Goal: Use online tool/utility: Utilize a website feature to perform a specific function

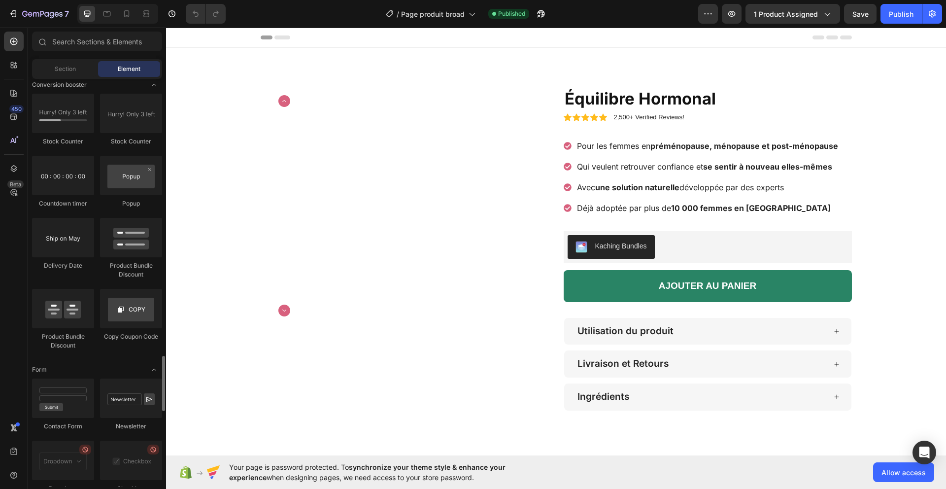
scroll to position [2577, 0]
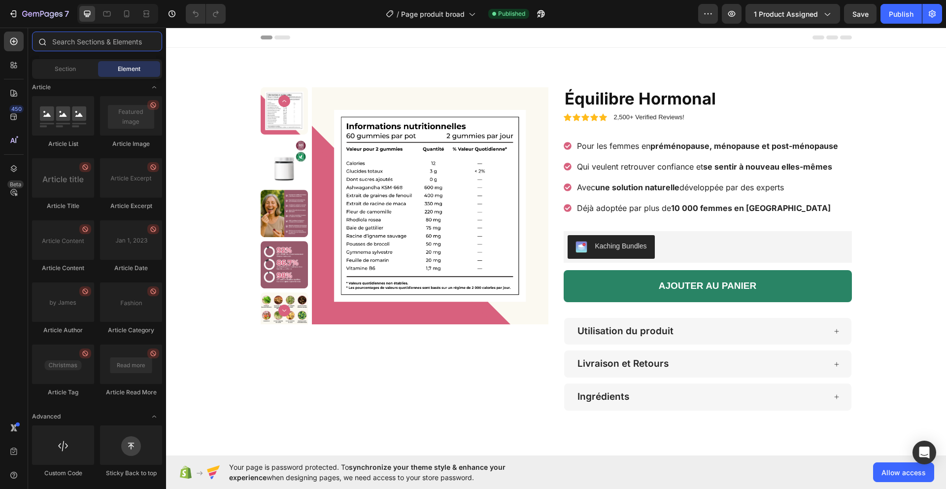
click at [66, 37] on input "text" at bounding box center [97, 42] width 130 height 20
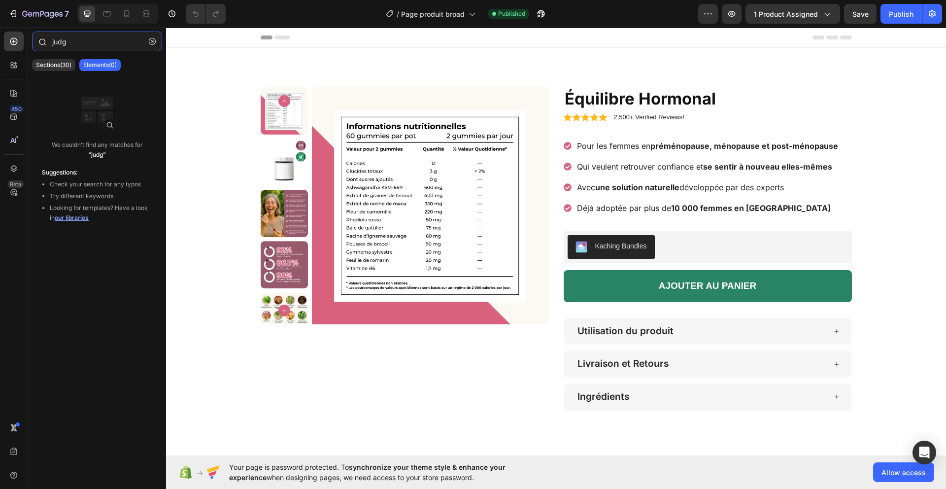
type input "judge"
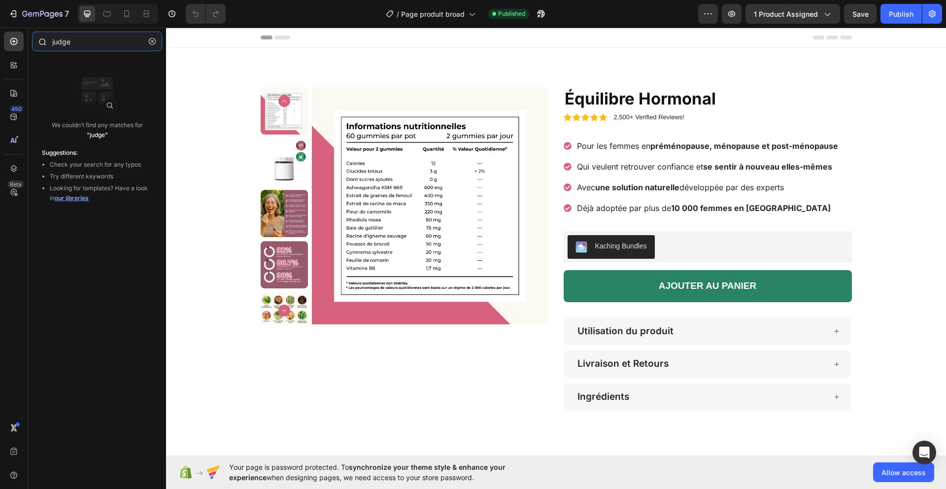
click at [74, 39] on input "judge" at bounding box center [97, 42] width 130 height 20
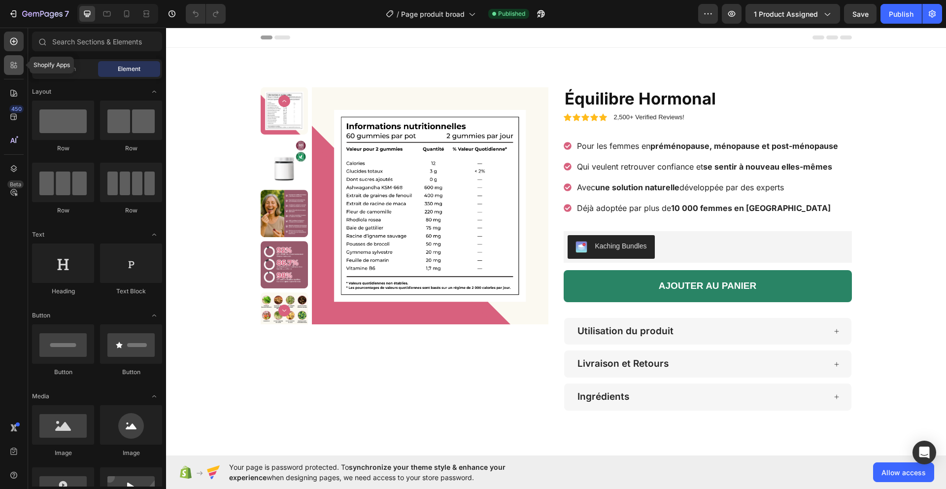
click at [12, 66] on icon at bounding box center [12, 67] width 3 height 3
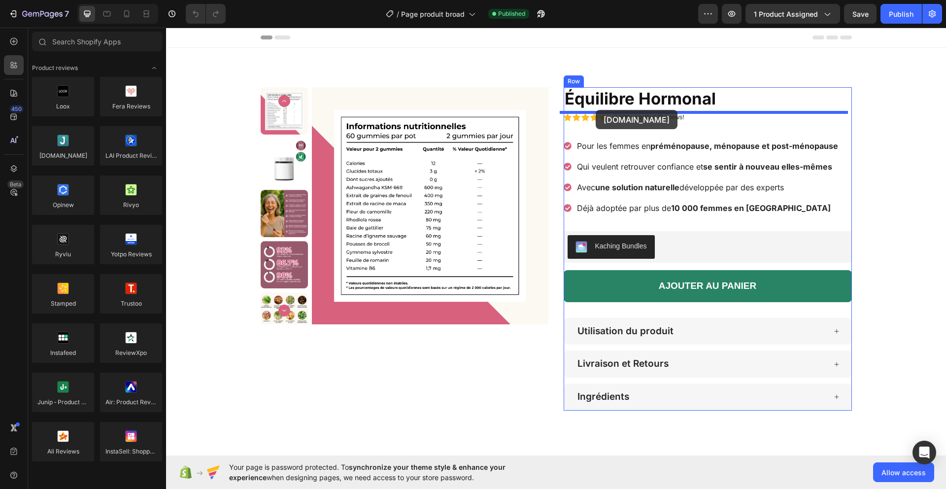
drag, startPoint x: 222, startPoint y: 173, endPoint x: 596, endPoint y: 110, distance: 379.3
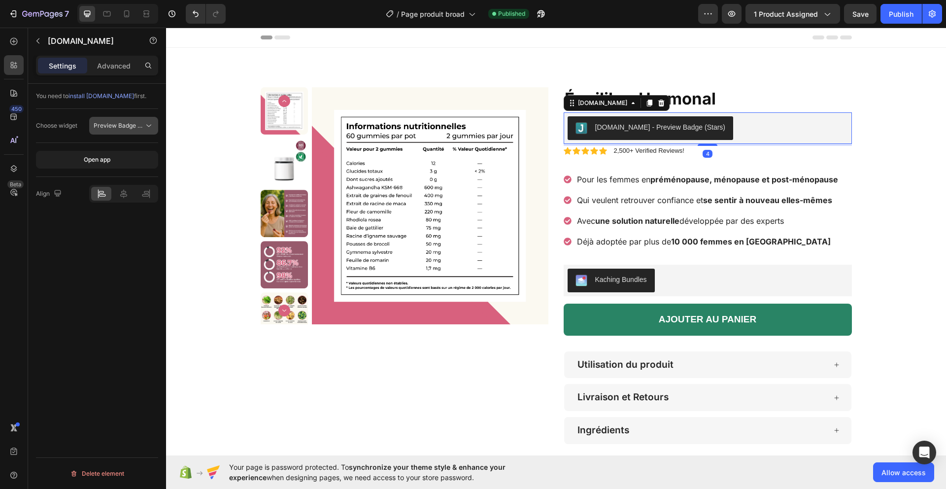
click at [135, 122] on span "Preview Badge (Stars)" at bounding box center [125, 125] width 63 height 7
click at [86, 279] on div "You need to install [DOMAIN_NAME] first. Choose widget Preview Badge (Stars) Op…" at bounding box center [97, 300] width 138 height 433
click at [709, 151] on div "Icon Icon Icon Icon Icon Icon List 2,500+ Verified Reviews! Text Block Row" at bounding box center [708, 151] width 288 height 10
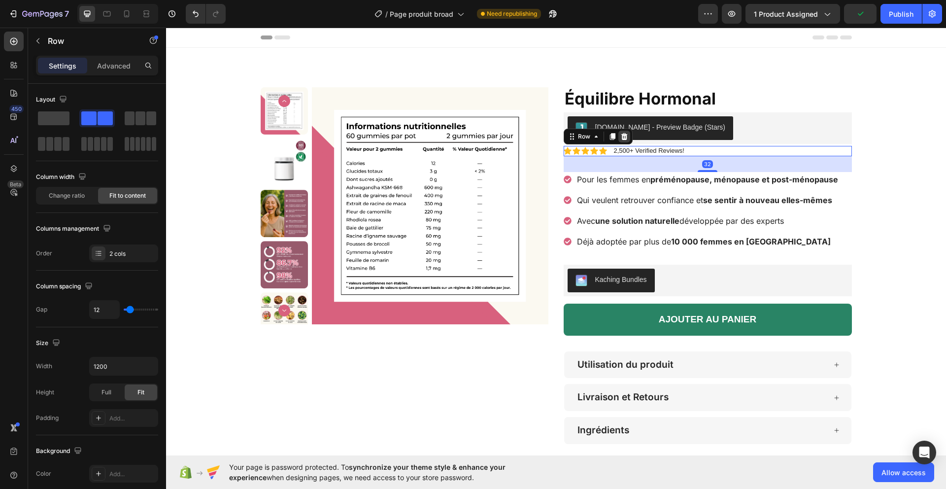
click at [621, 135] on icon at bounding box center [624, 136] width 6 height 7
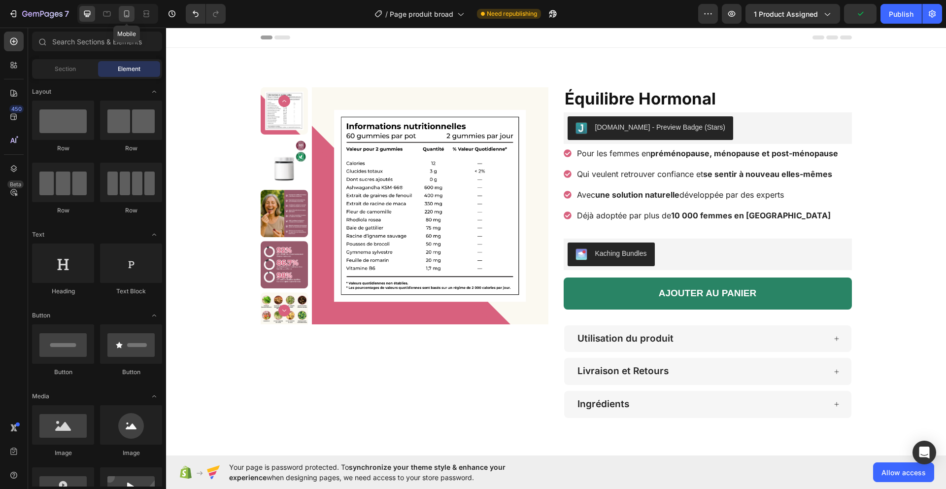
click at [133, 17] on div at bounding box center [127, 14] width 16 height 16
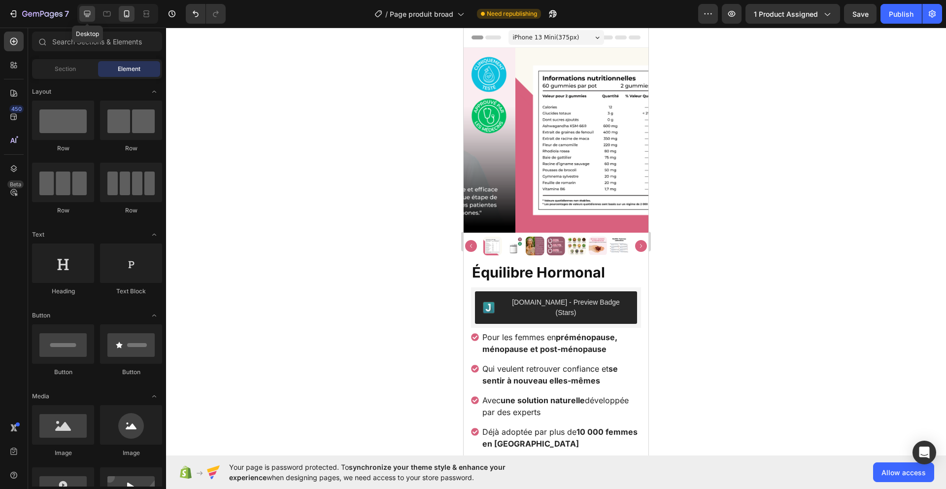
click at [89, 14] on icon at bounding box center [87, 14] width 6 height 6
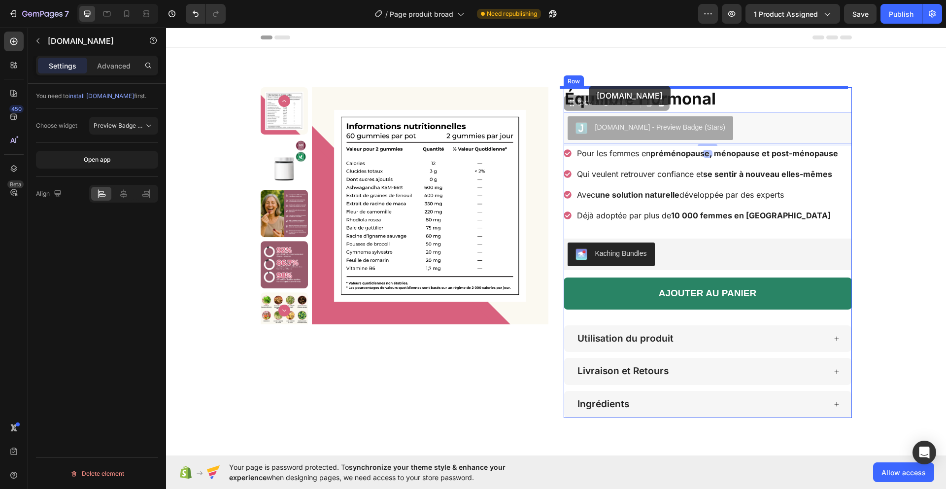
drag, startPoint x: 576, startPoint y: 109, endPoint x: 589, endPoint y: 86, distance: 26.5
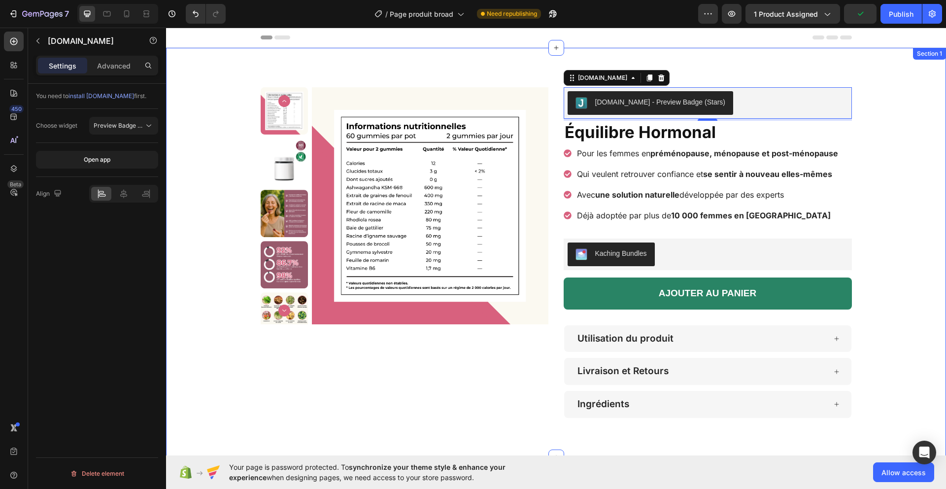
click at [892, 204] on div "Product Images [DOMAIN_NAME] - Preview Badge (Stars) [DOMAIN_NAME] 4 Équilibre …" at bounding box center [556, 252] width 780 height 331
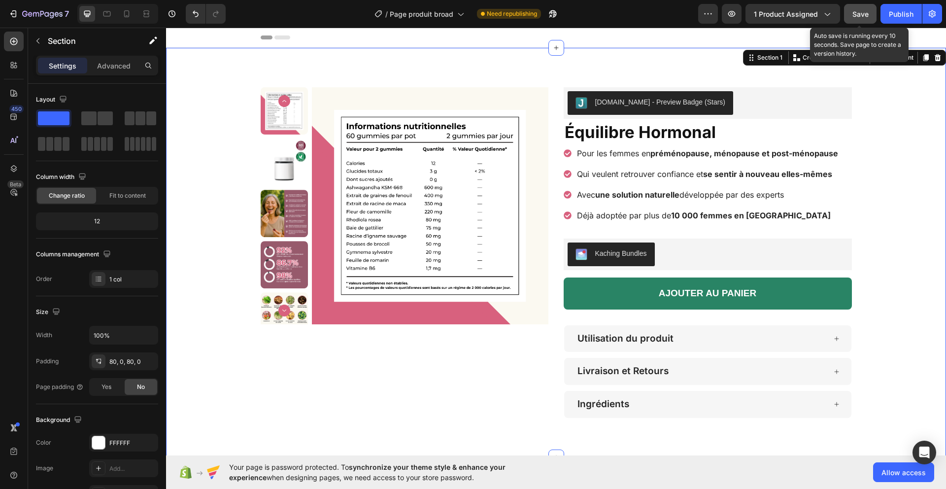
click at [866, 14] on span "Save" at bounding box center [860, 14] width 16 height 8
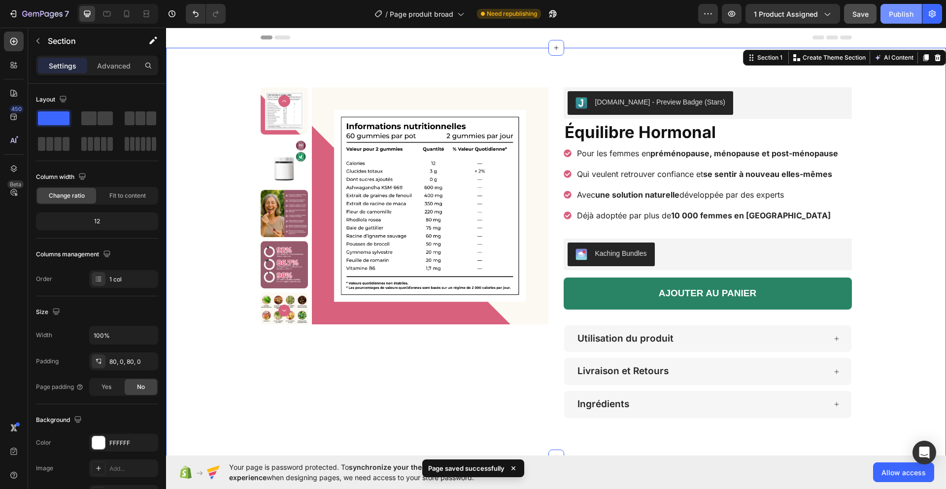
click at [902, 16] on div "Publish" at bounding box center [901, 14] width 25 height 10
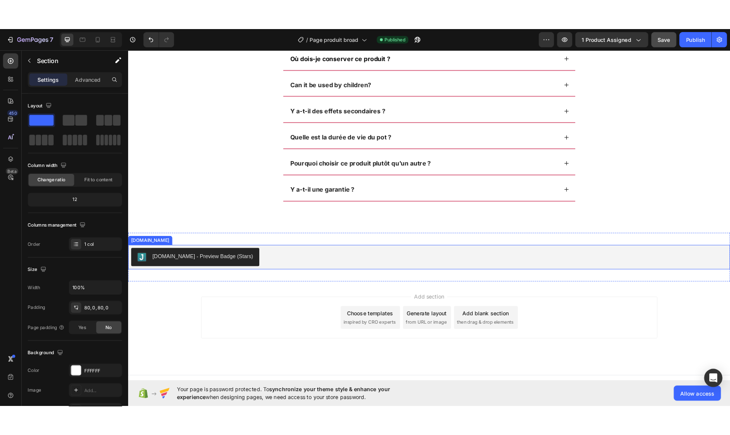
scroll to position [4174, 0]
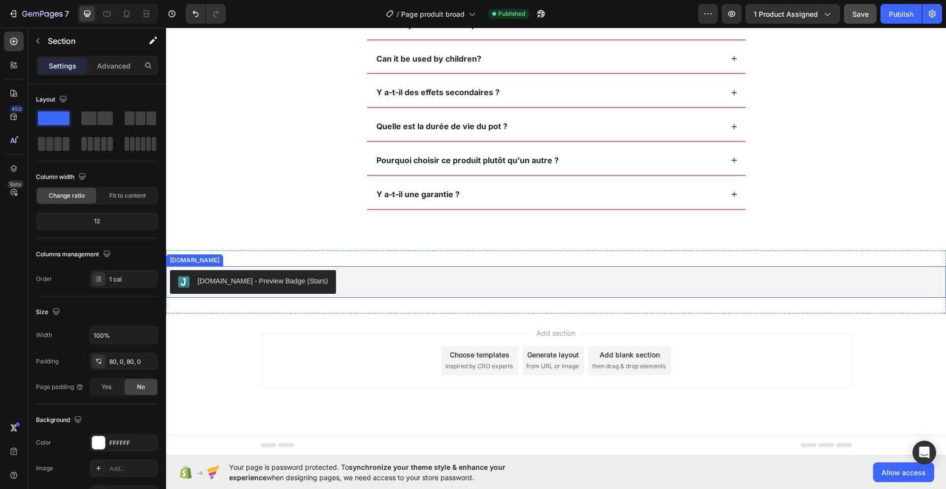
click at [365, 284] on div "[DOMAIN_NAME] - Preview Badge (Stars)" at bounding box center [556, 282] width 772 height 24
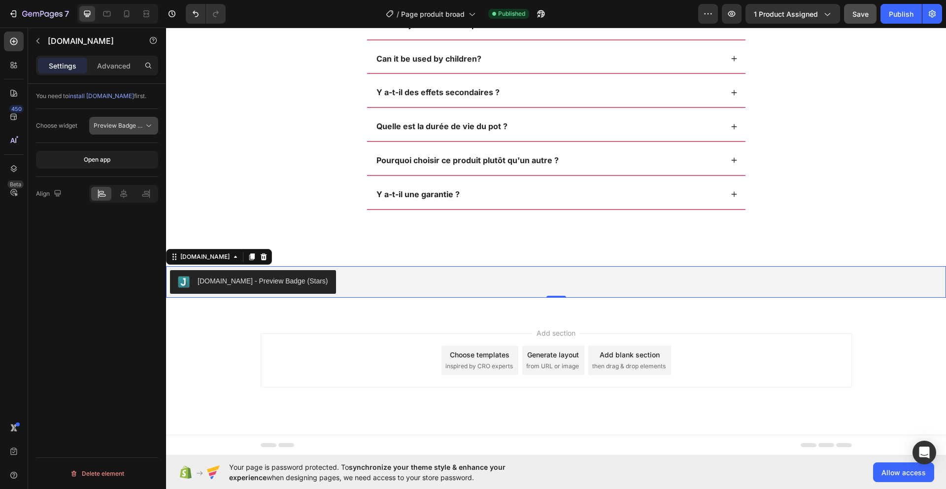
click at [137, 129] on span "Preview Badge (Stars)" at bounding box center [125, 125] width 63 height 7
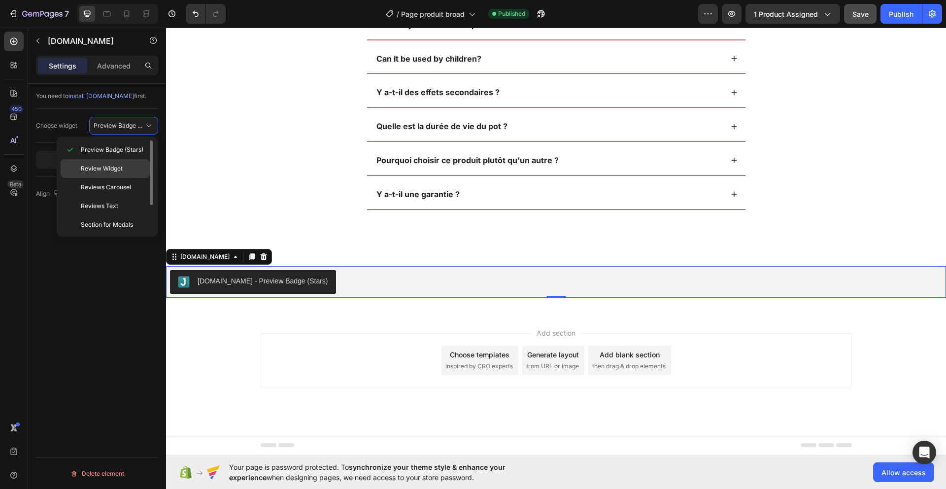
click at [132, 178] on div "Review Widget" at bounding box center [105, 187] width 89 height 19
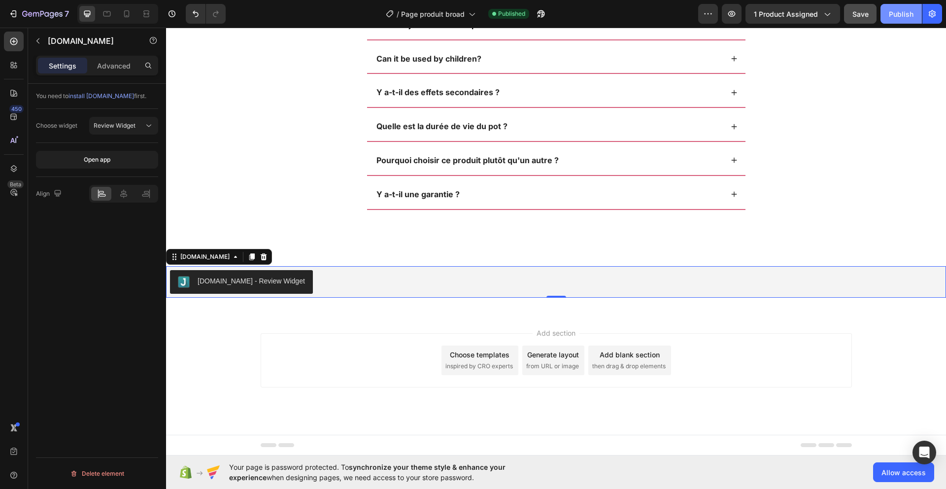
click at [895, 16] on div "Publish" at bounding box center [901, 14] width 25 height 10
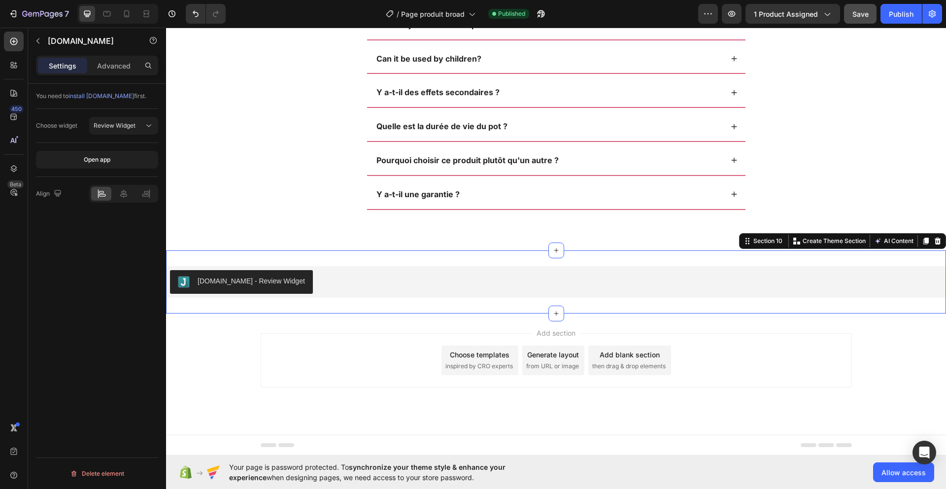
click at [309, 304] on div "[DOMAIN_NAME] - Review Widget [DOMAIN_NAME] Section 10 You can create reusable …" at bounding box center [556, 281] width 780 height 63
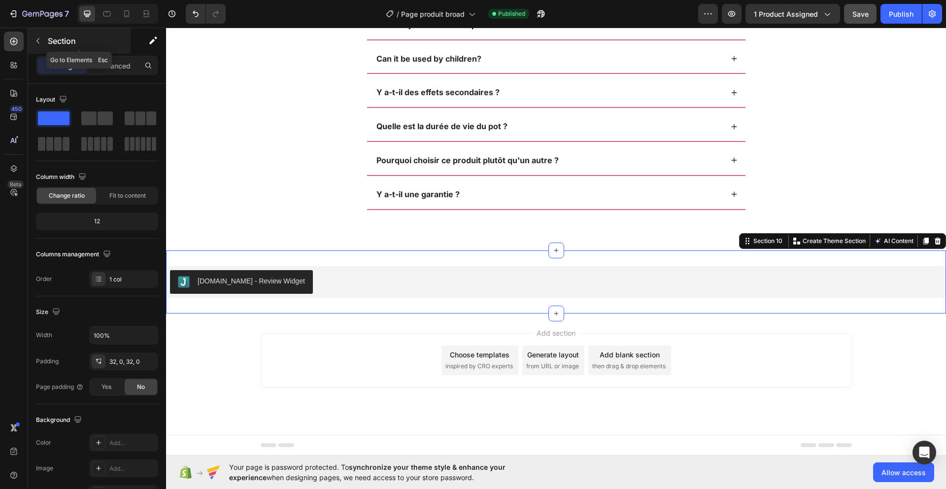
click at [43, 40] on button "button" at bounding box center [38, 41] width 16 height 16
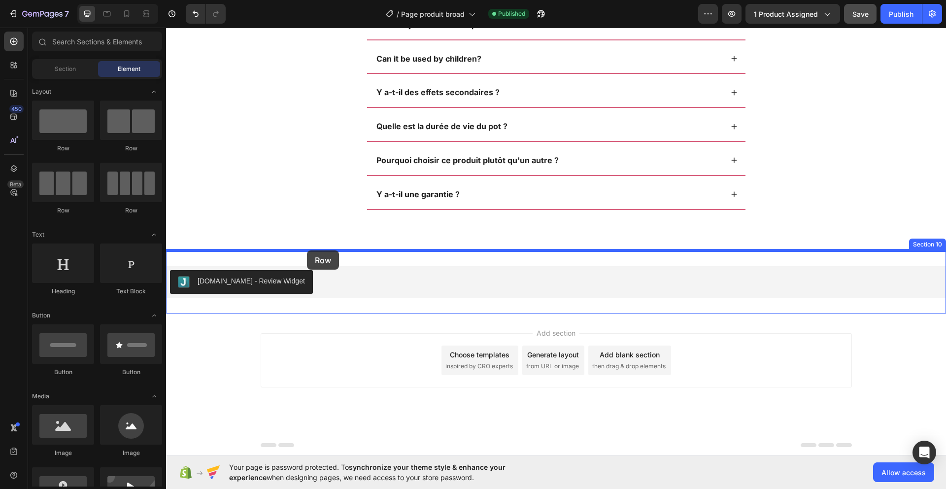
drag, startPoint x: 239, startPoint y: 160, endPoint x: 307, endPoint y: 250, distance: 112.6
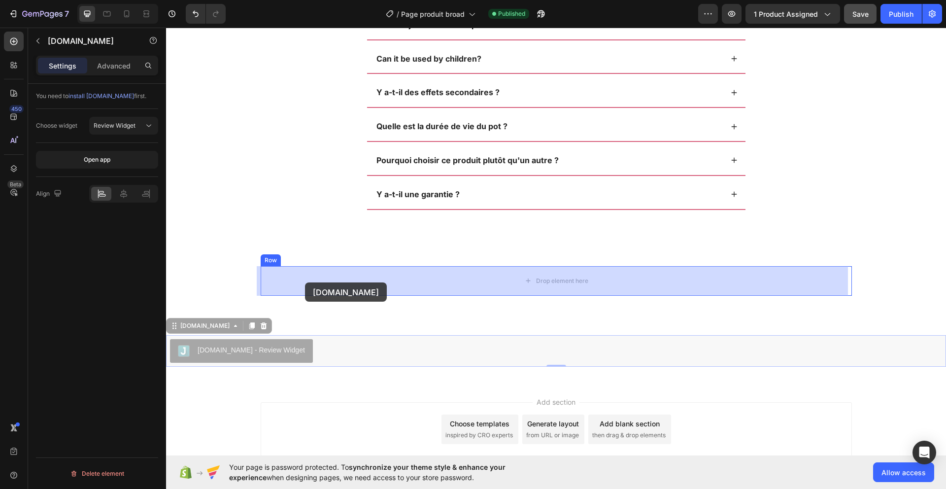
drag, startPoint x: 185, startPoint y: 331, endPoint x: 305, endPoint y: 282, distance: 129.6
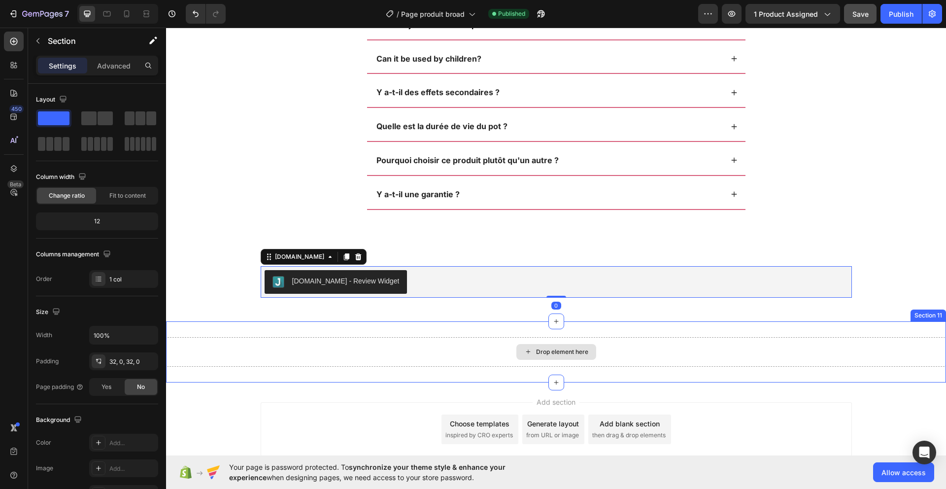
click at [259, 365] on div "Drop element here" at bounding box center [556, 352] width 780 height 30
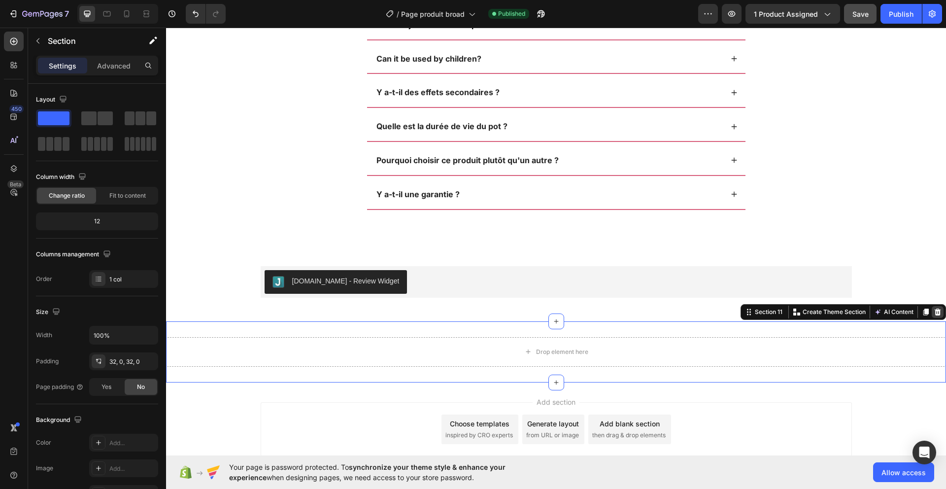
click at [934, 308] on icon at bounding box center [938, 312] width 8 height 8
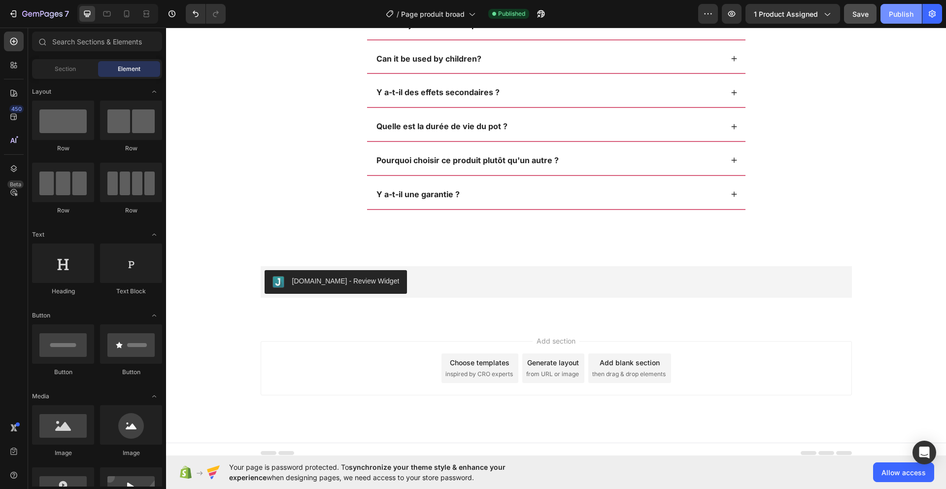
click at [899, 16] on div "Publish" at bounding box center [901, 14] width 25 height 10
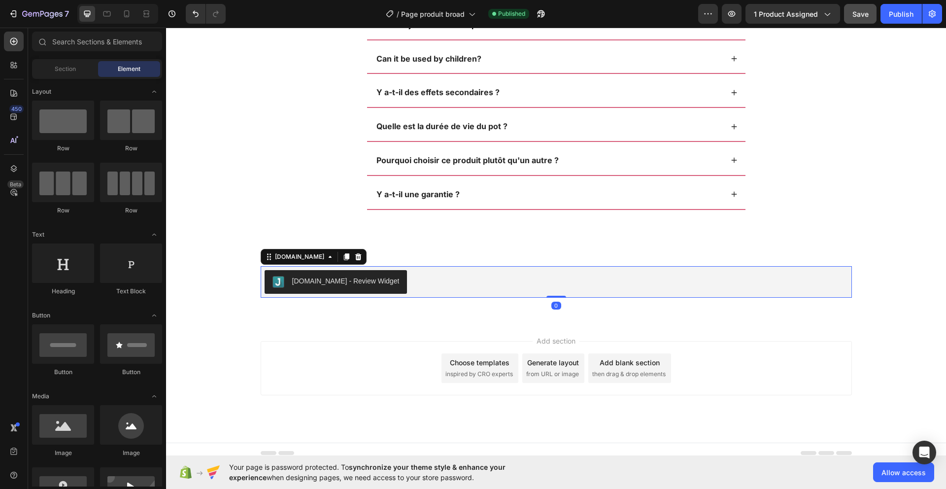
click at [485, 280] on div "[DOMAIN_NAME] - Review Widget" at bounding box center [556, 282] width 583 height 24
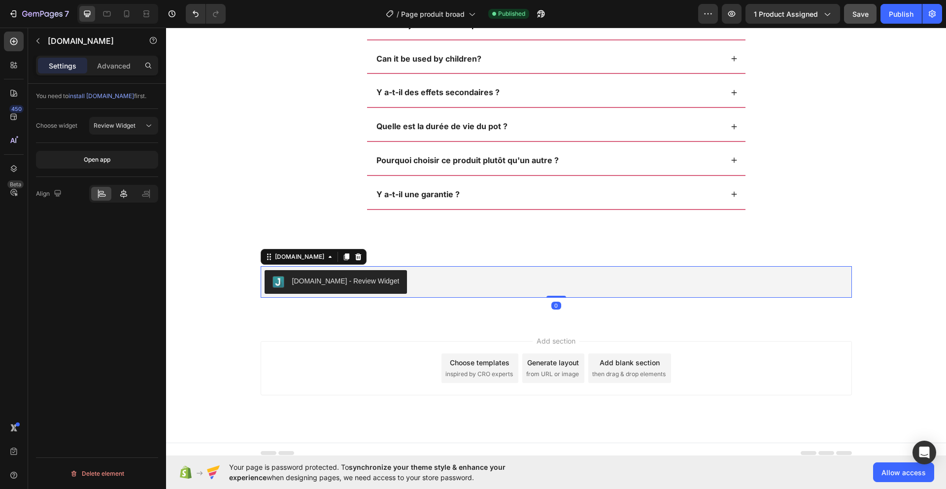
click at [125, 194] on icon at bounding box center [123, 193] width 7 height 9
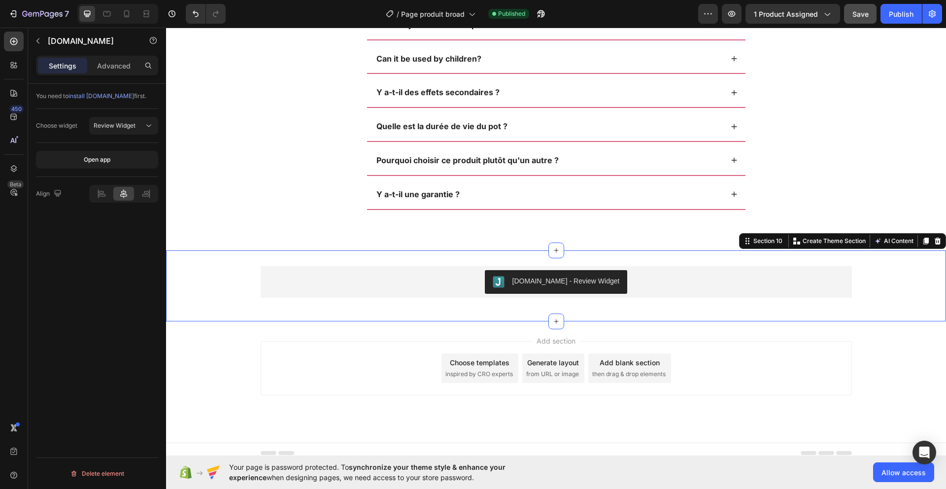
click at [220, 282] on div "[DOMAIN_NAME] - Review Widget [DOMAIN_NAME] Row" at bounding box center [556, 285] width 780 height 39
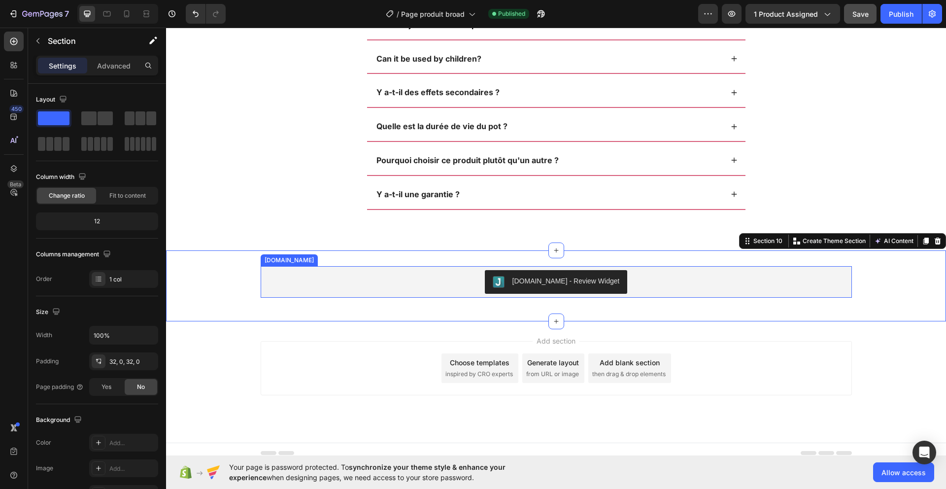
click at [265, 275] on div "[DOMAIN_NAME] - Review Widget" at bounding box center [556, 282] width 583 height 24
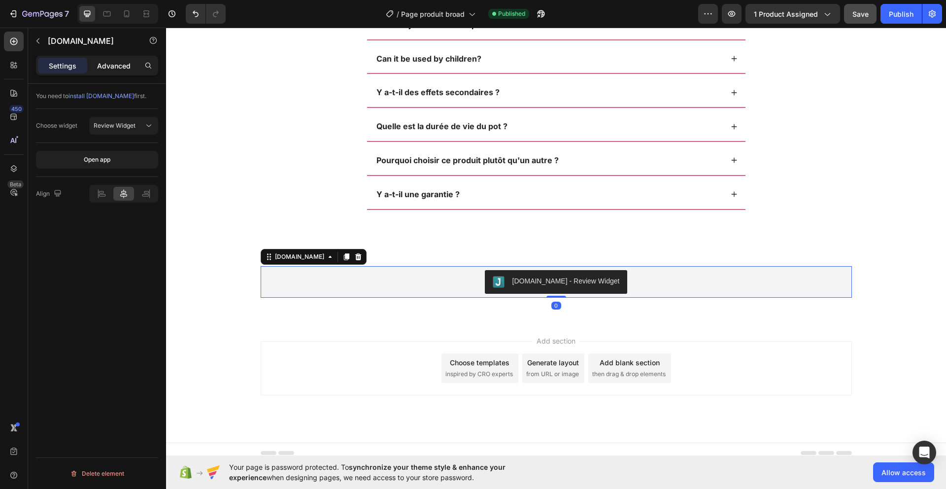
click at [110, 64] on p "Advanced" at bounding box center [114, 66] width 34 height 10
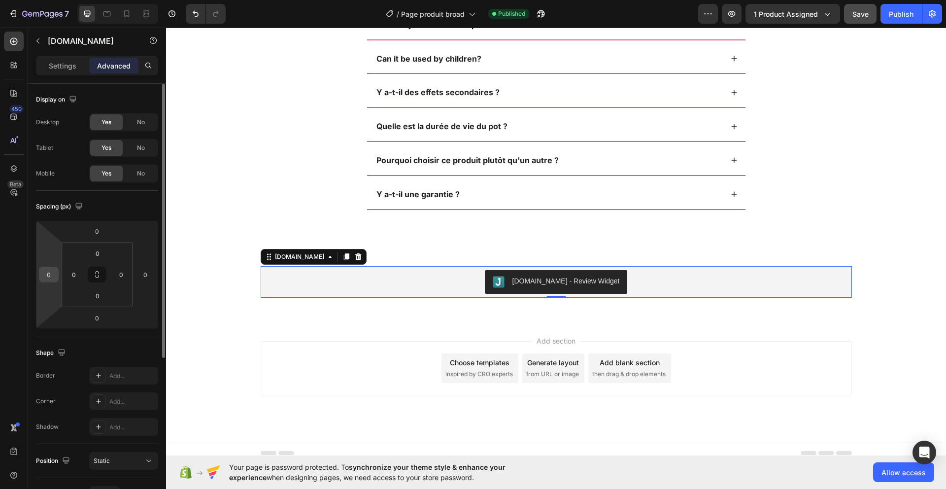
click at [50, 274] on input "0" at bounding box center [48, 274] width 15 height 15
type input "20"
click at [149, 275] on input "0" at bounding box center [145, 274] width 15 height 15
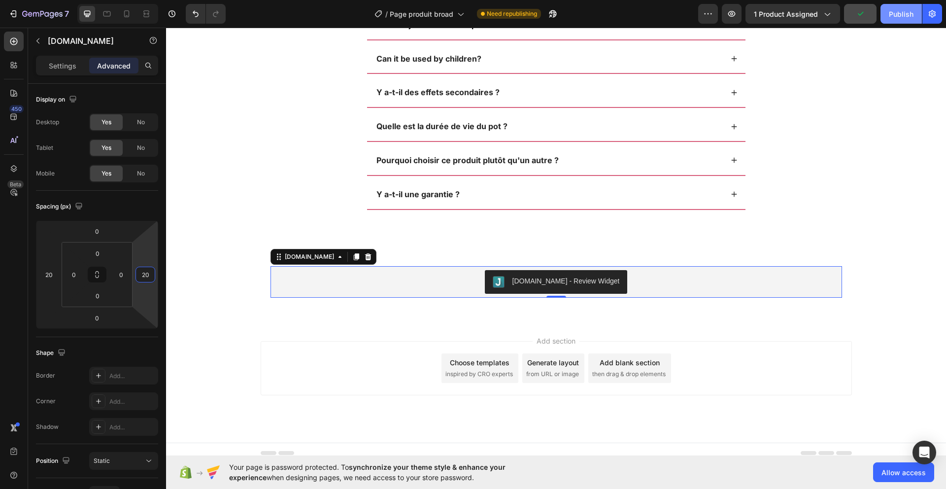
type input "20"
click at [897, 16] on div "Publish" at bounding box center [901, 14] width 25 height 10
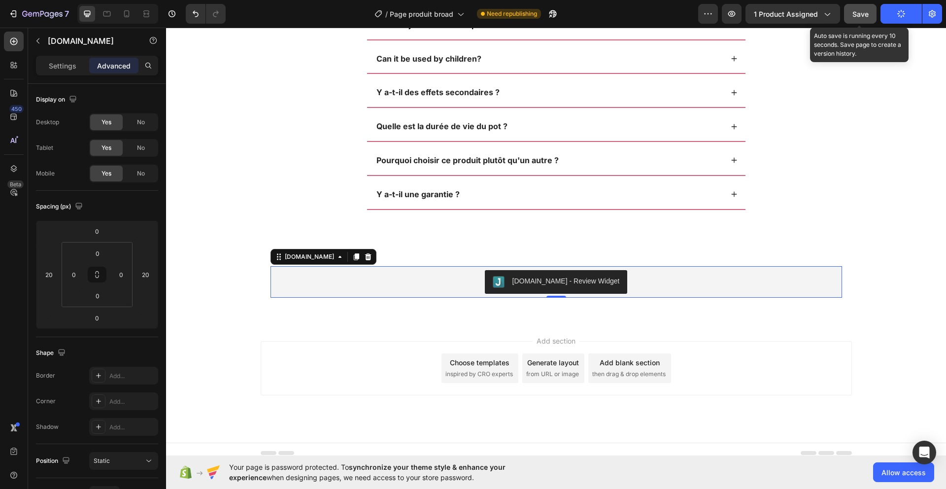
click at [857, 19] on button "Save" at bounding box center [860, 14] width 33 height 20
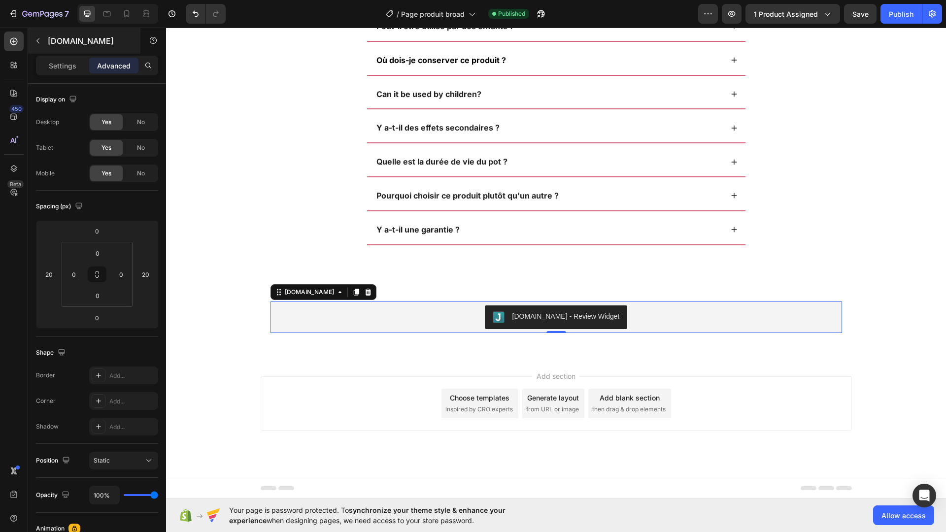
scroll to position [4139, 0]
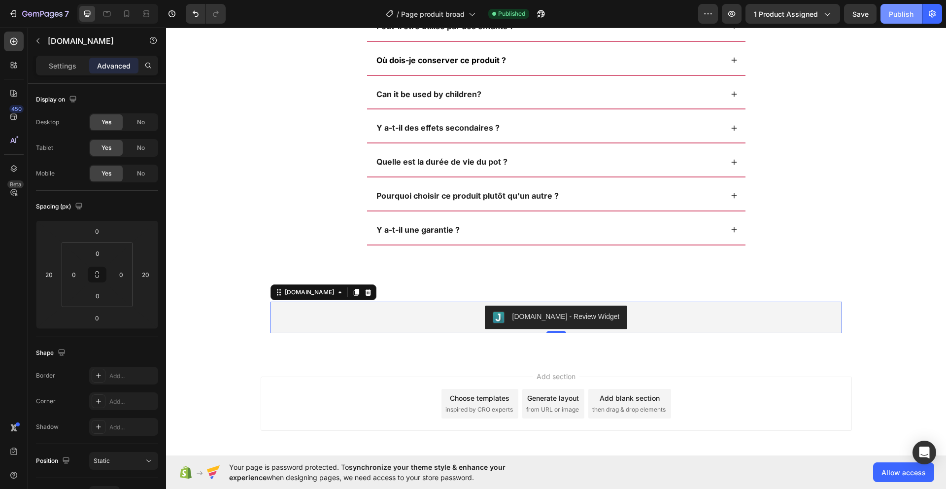
click at [885, 10] on button "Publish" at bounding box center [900, 14] width 41 height 20
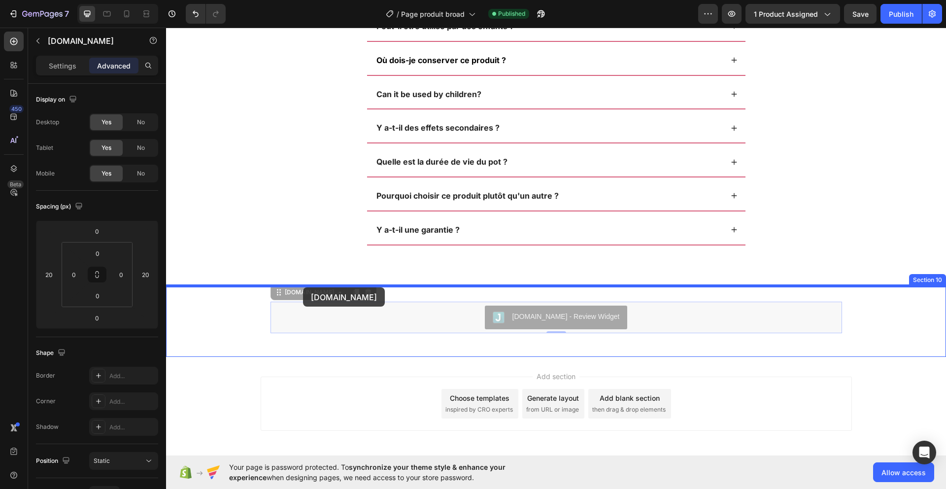
drag, startPoint x: 289, startPoint y: 293, endPoint x: 303, endPoint y: 287, distance: 15.0
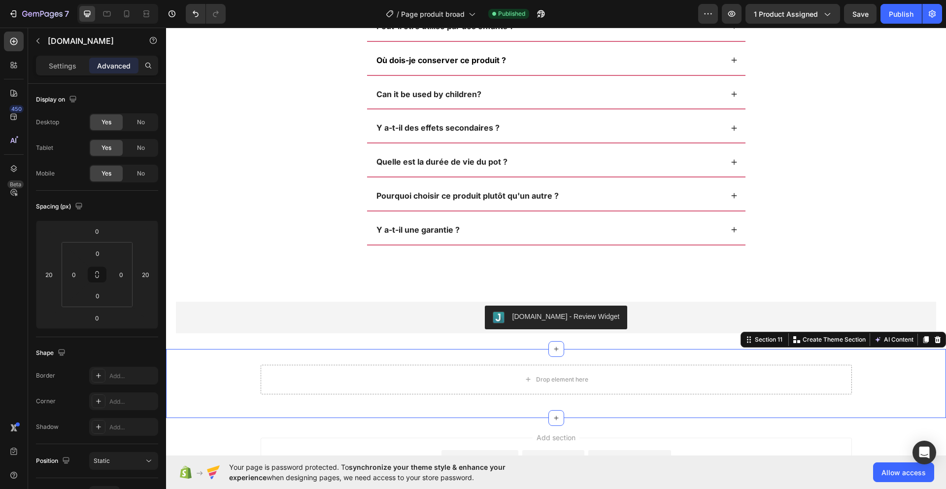
click at [216, 380] on div "Drop element here Row" at bounding box center [556, 383] width 780 height 37
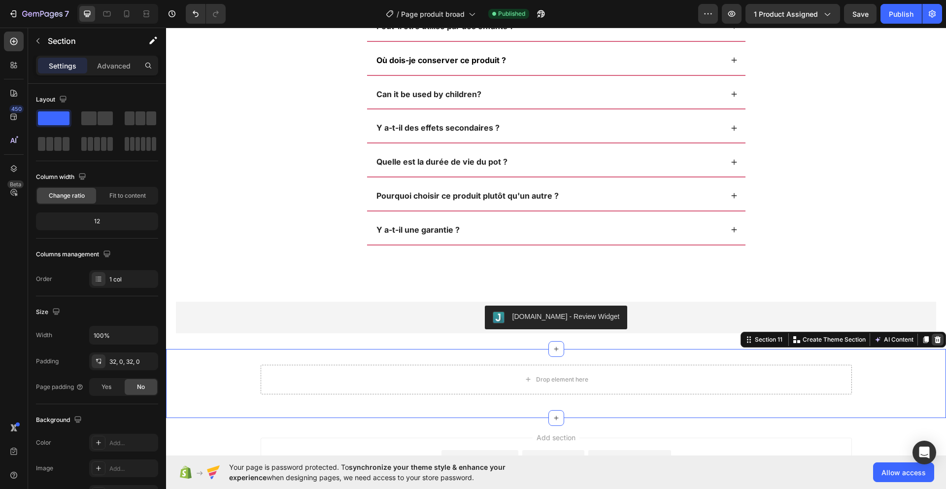
click at [935, 339] on icon at bounding box center [938, 339] width 6 height 7
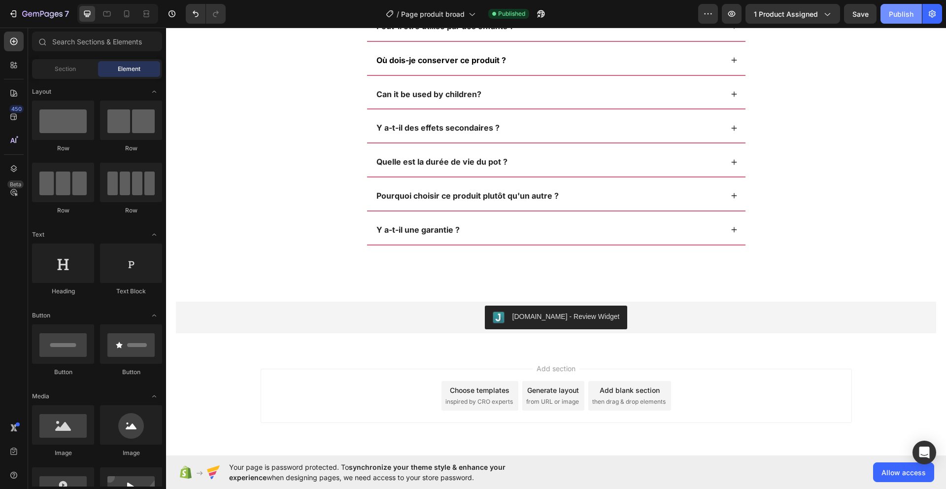
click at [910, 17] on div "Publish" at bounding box center [901, 14] width 25 height 10
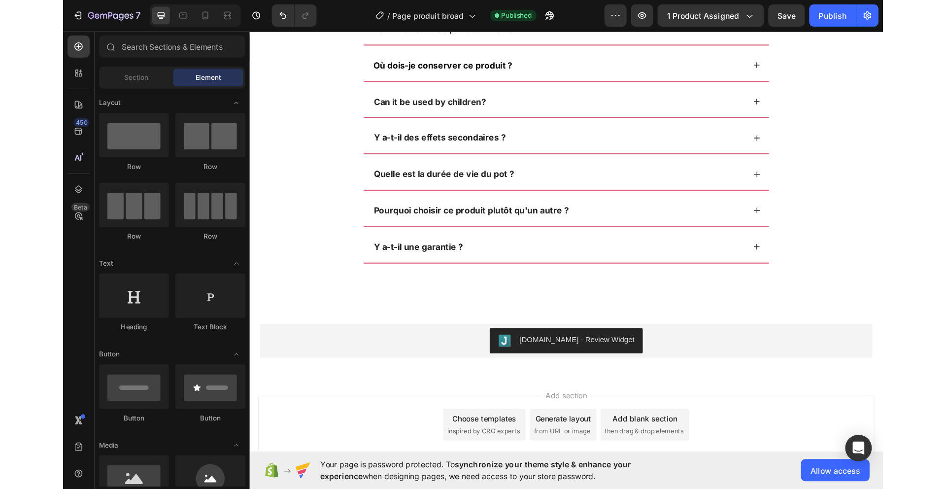
scroll to position [4131, 0]
